Goal: Information Seeking & Learning: Learn about a topic

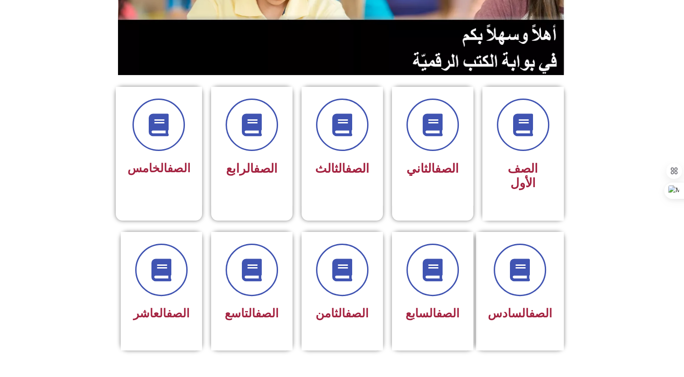
scroll to position [271, 0]
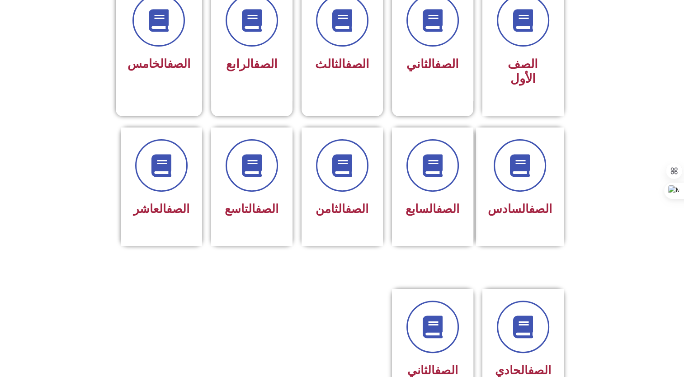
drag, startPoint x: 62, startPoint y: 0, endPoint x: 269, endPoint y: 310, distance: 373.0
click at [269, 310] on div at bounding box center [251, 355] width 90 height 132
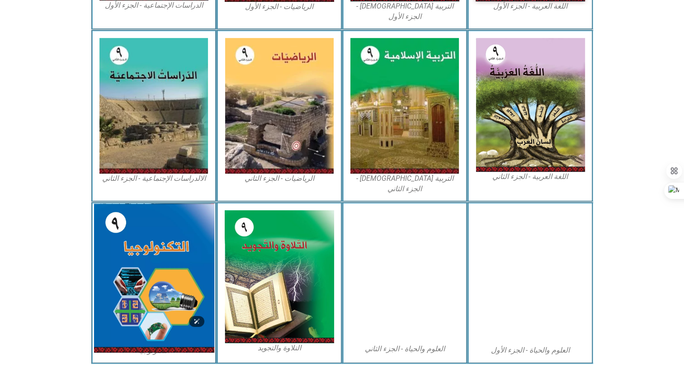
scroll to position [427, 0]
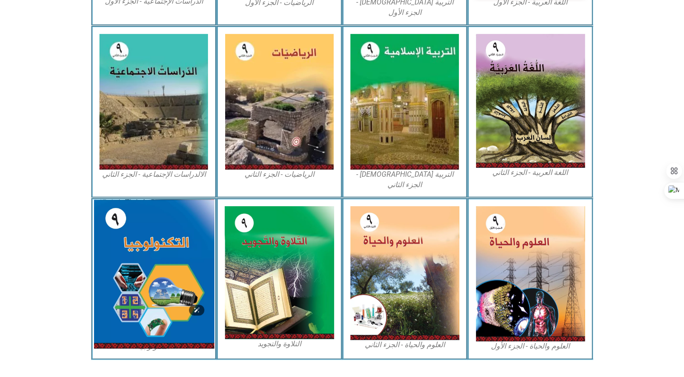
click at [171, 257] on img at bounding box center [154, 273] width 120 height 149
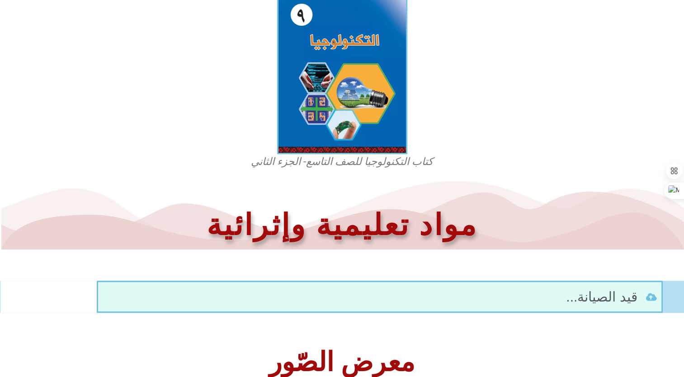
scroll to position [286, 0]
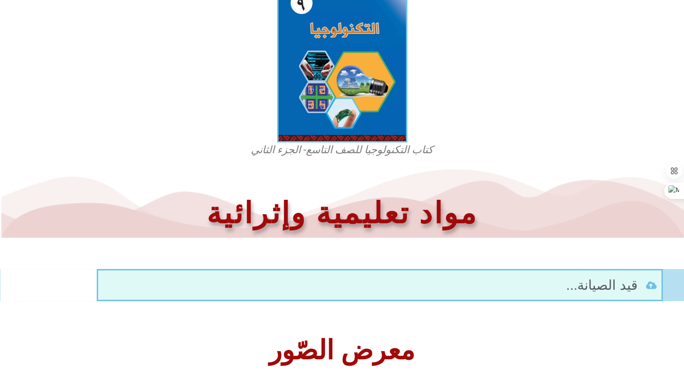
click at [351, 346] on h2 "معرض الصّور" at bounding box center [342, 350] width 675 height 27
click at [329, 202] on h1 "مواد تعليمية وإثرائية" at bounding box center [342, 213] width 675 height 38
click at [624, 281] on span "قيد الصيانة..." at bounding box center [602, 285] width 73 height 20
click at [371, 216] on h1 "مواد تعليمية وإثرائية" at bounding box center [342, 213] width 675 height 38
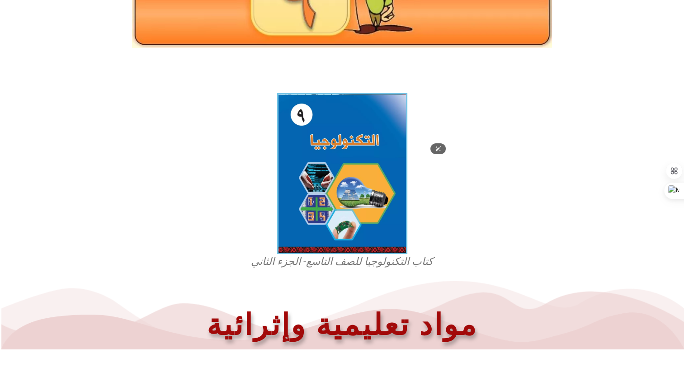
scroll to position [150, 0]
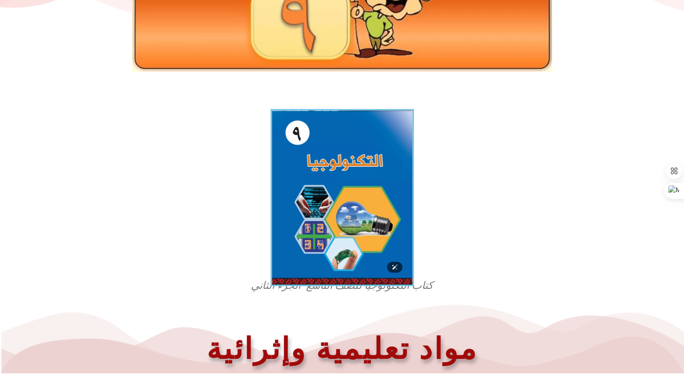
click at [339, 178] on img at bounding box center [341, 197] width 143 height 177
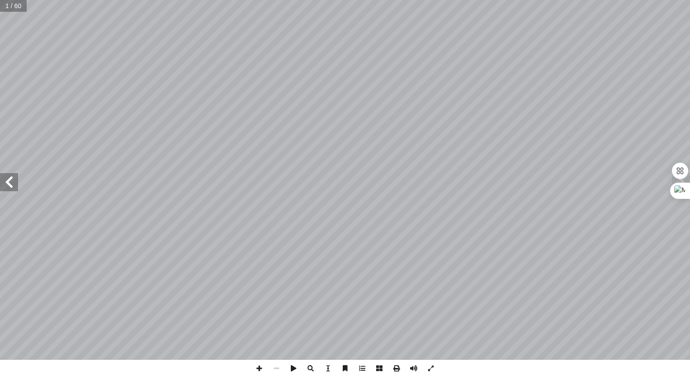
click at [3, 185] on span at bounding box center [9, 182] width 18 height 18
click at [8, 185] on span at bounding box center [9, 182] width 18 height 18
click at [5, 180] on span at bounding box center [9, 182] width 18 height 18
click at [5, 183] on span at bounding box center [9, 182] width 18 height 18
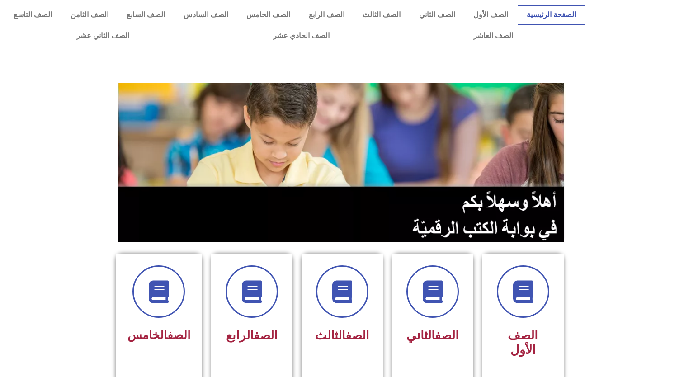
scroll to position [271, 0]
